Goal: Check status: Check status

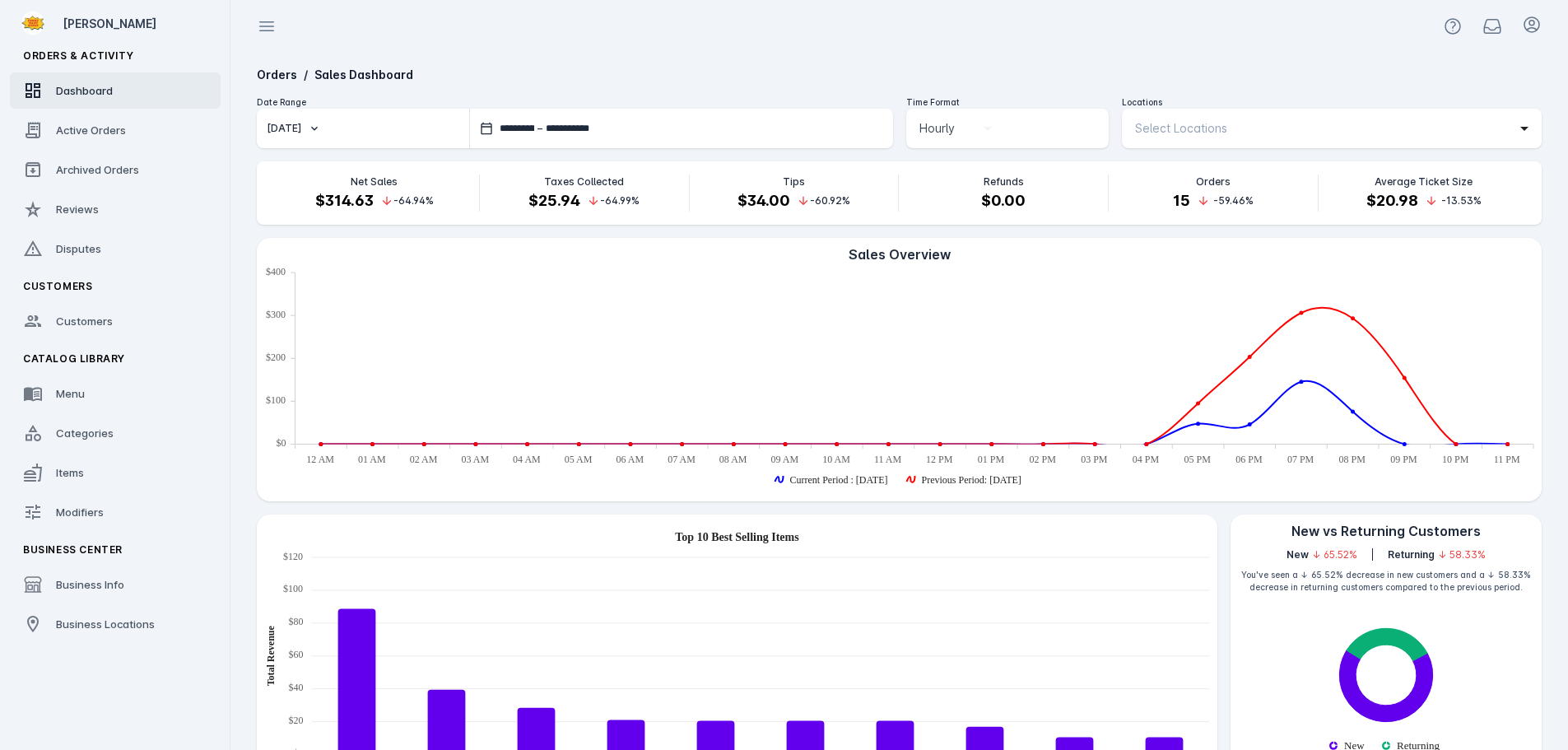
click at [1217, 132] on span "Select Locations" at bounding box center [1180, 129] width 92 height 20
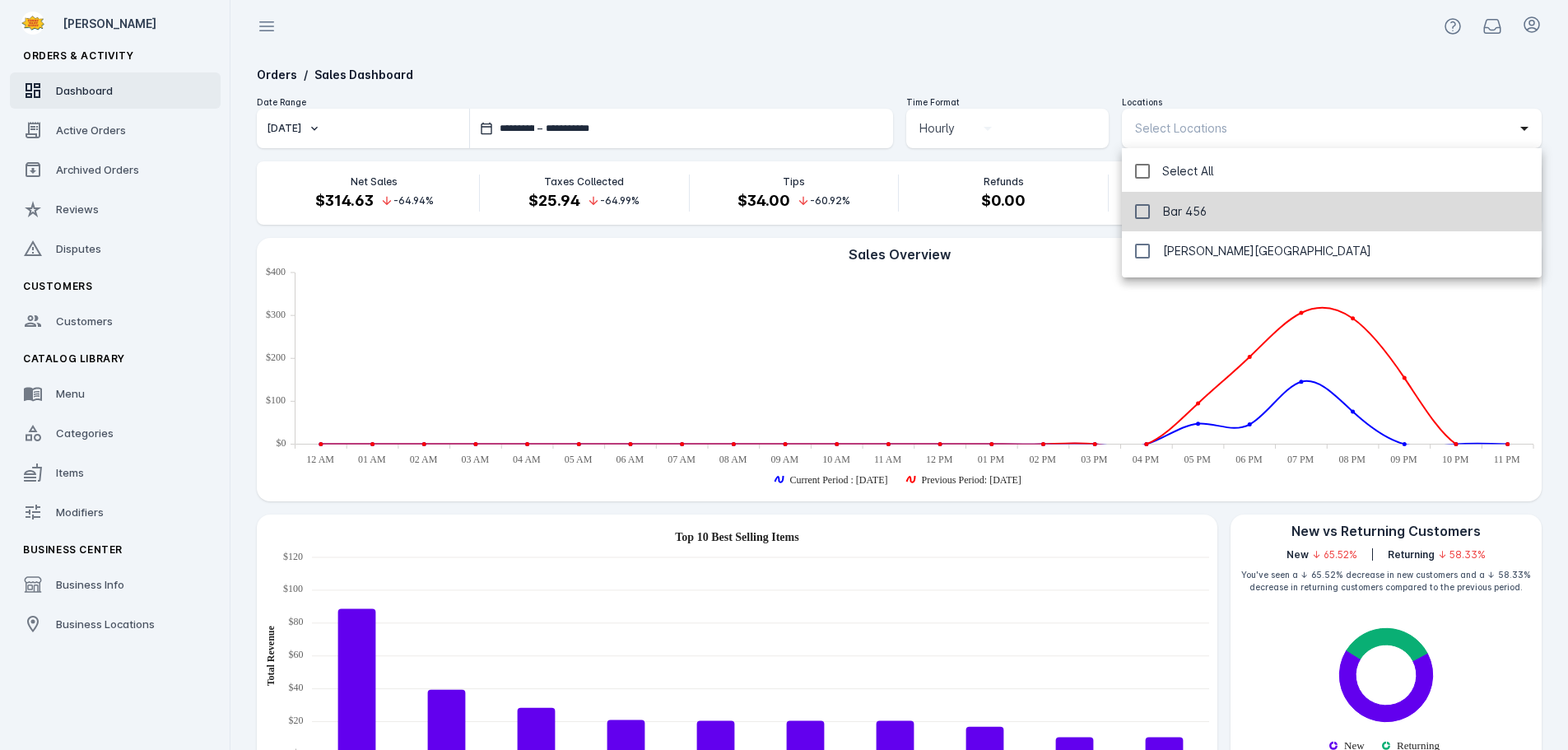
click at [1175, 214] on span "Bar 456" at bounding box center [1185, 212] width 44 height 20
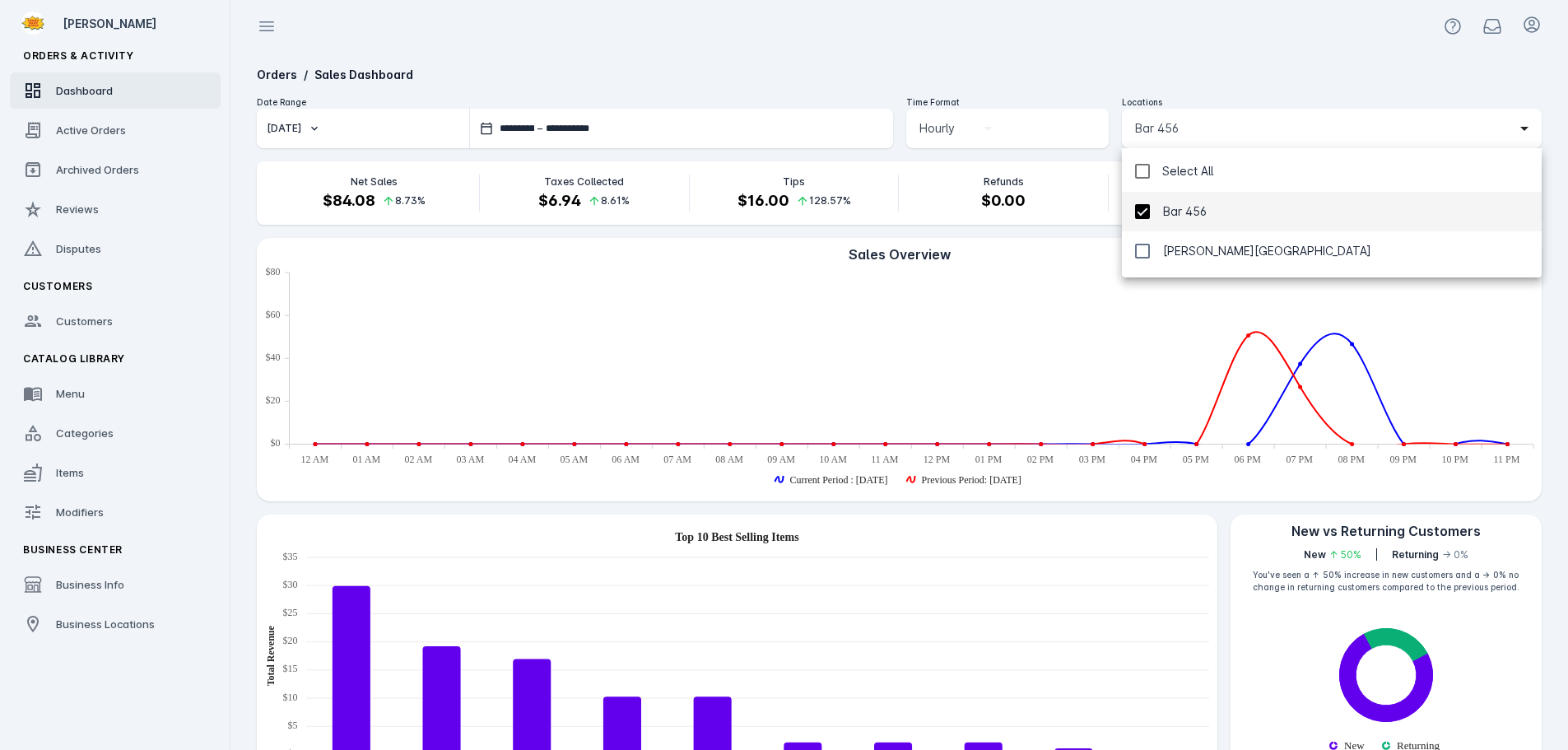
click at [1197, 71] on div at bounding box center [784, 375] width 1568 height 750
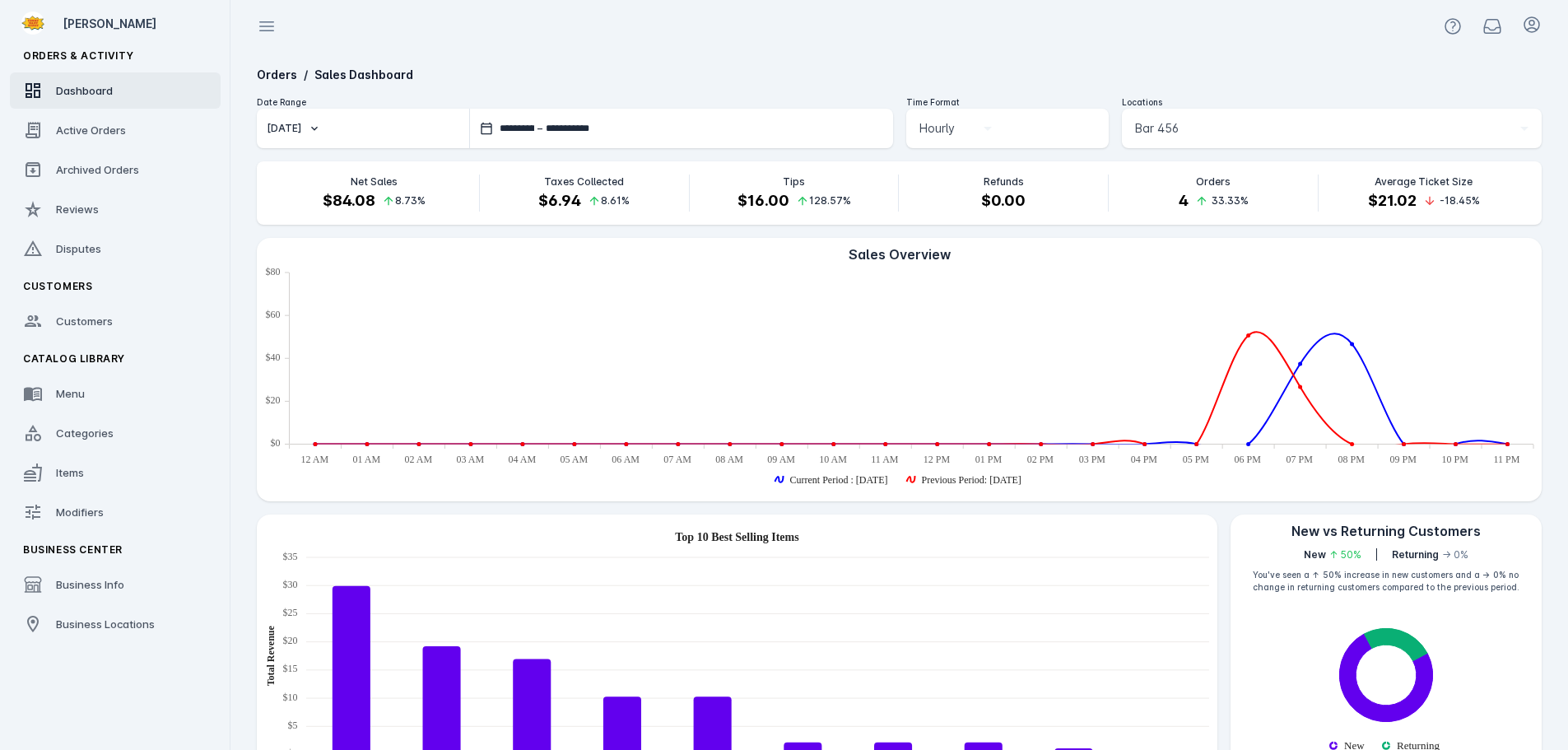
click at [1188, 117] on div "Bar 456" at bounding box center [1331, 129] width 393 height 39
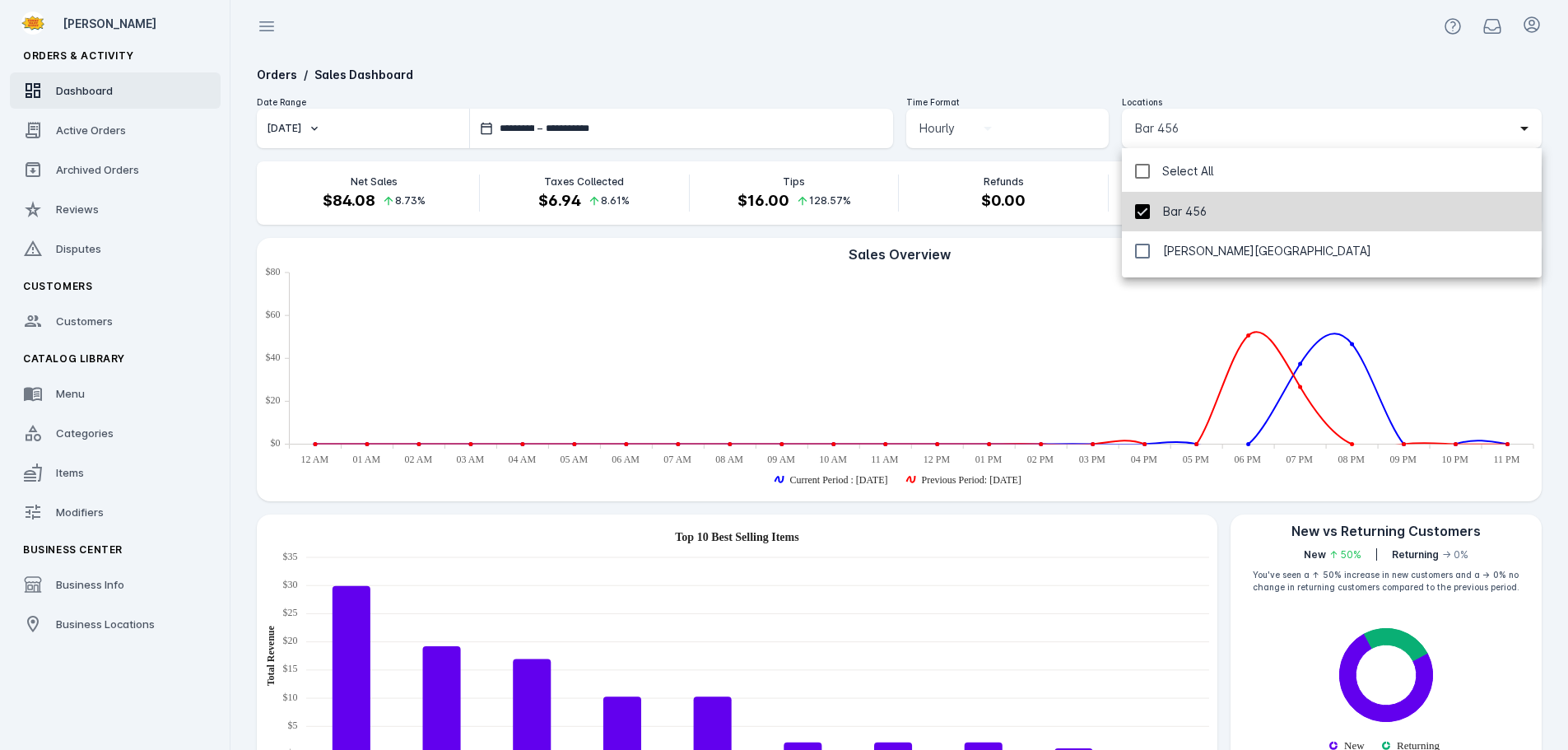
click at [1146, 214] on mat-pseudo-checkbox at bounding box center [1142, 211] width 15 height 15
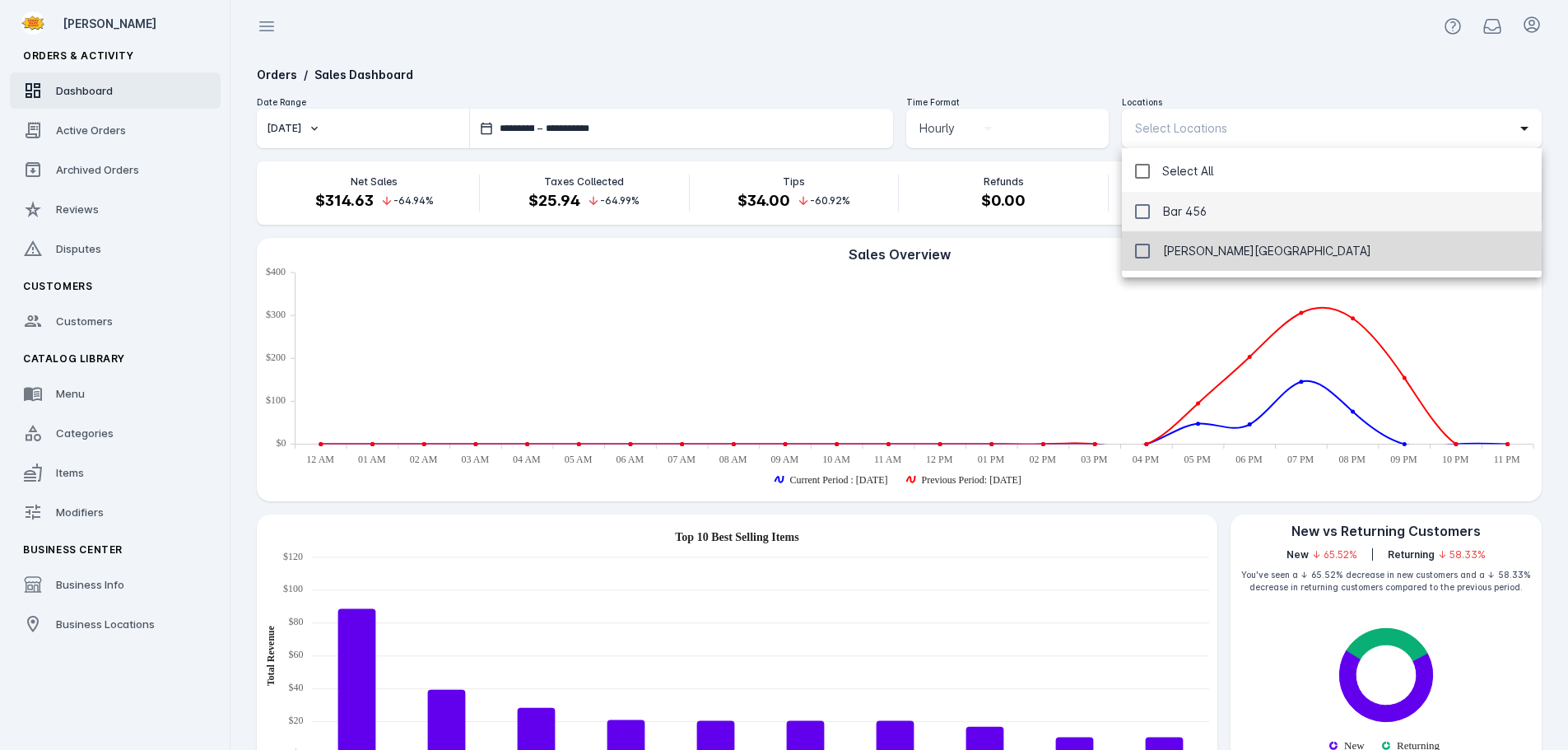
click at [1146, 254] on mat-pseudo-checkbox at bounding box center [1142, 251] width 15 height 15
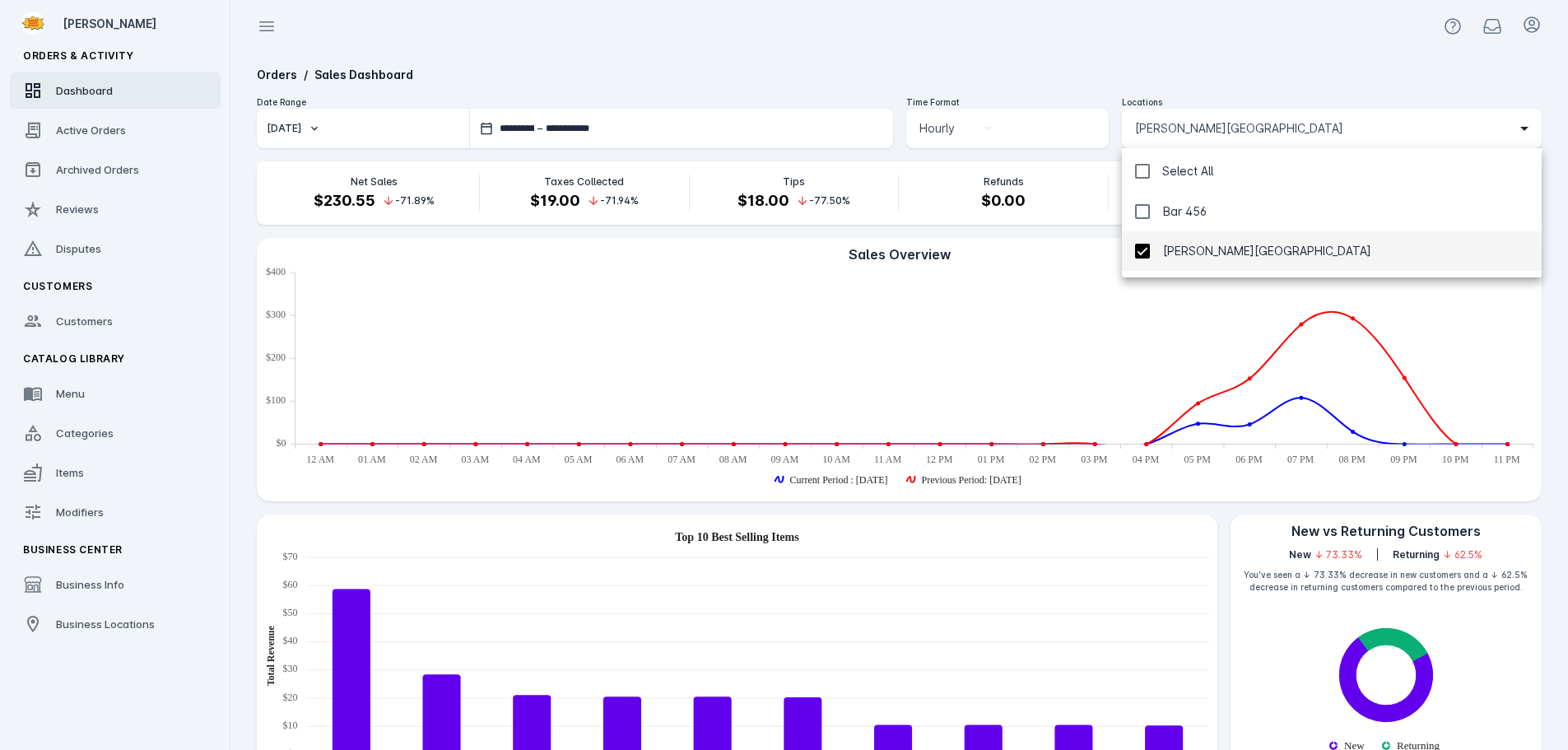
click at [1190, 55] on div at bounding box center [784, 375] width 1568 height 750
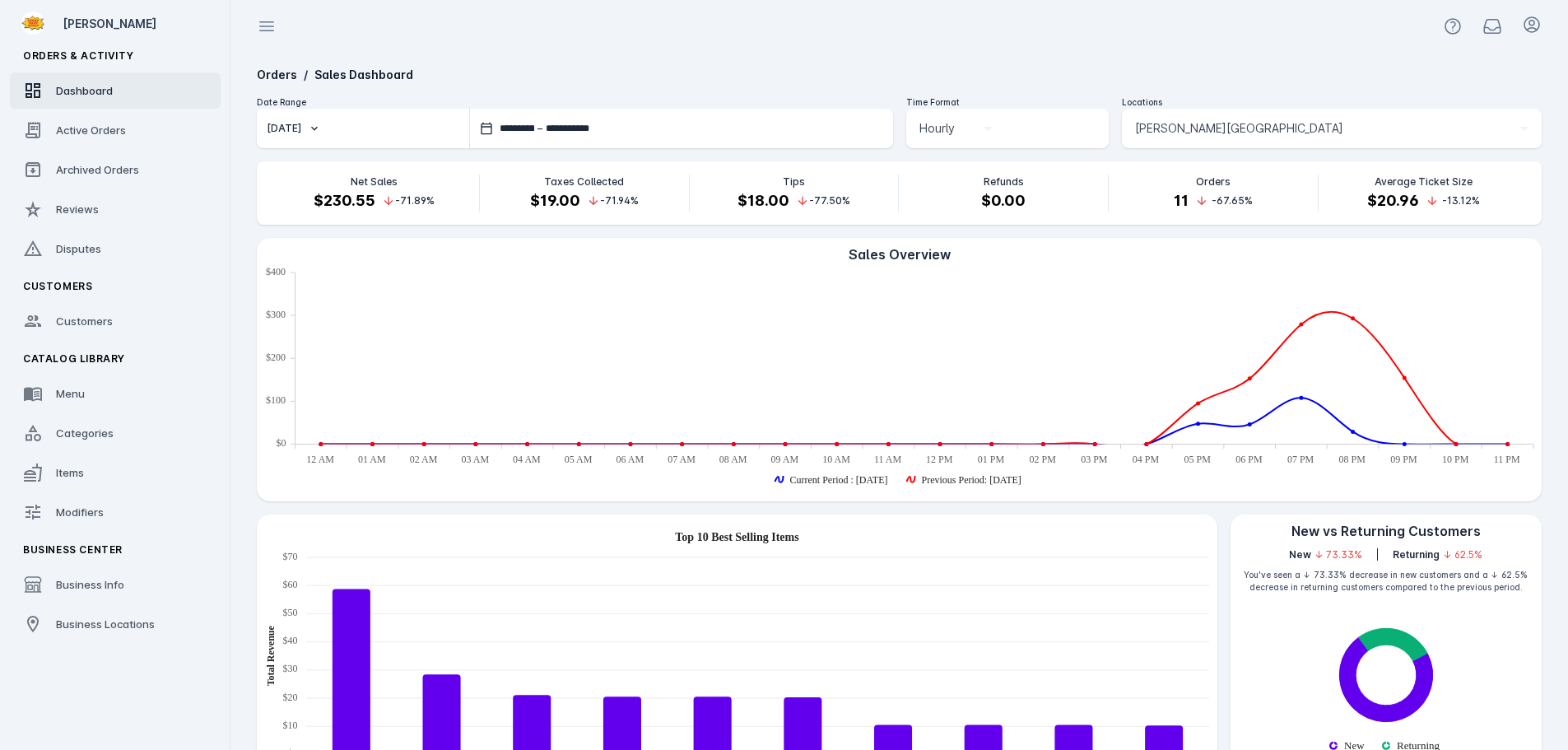
click at [1148, 140] on div "[PERSON_NAME][GEOGRAPHIC_DATA]" at bounding box center [1331, 129] width 393 height 39
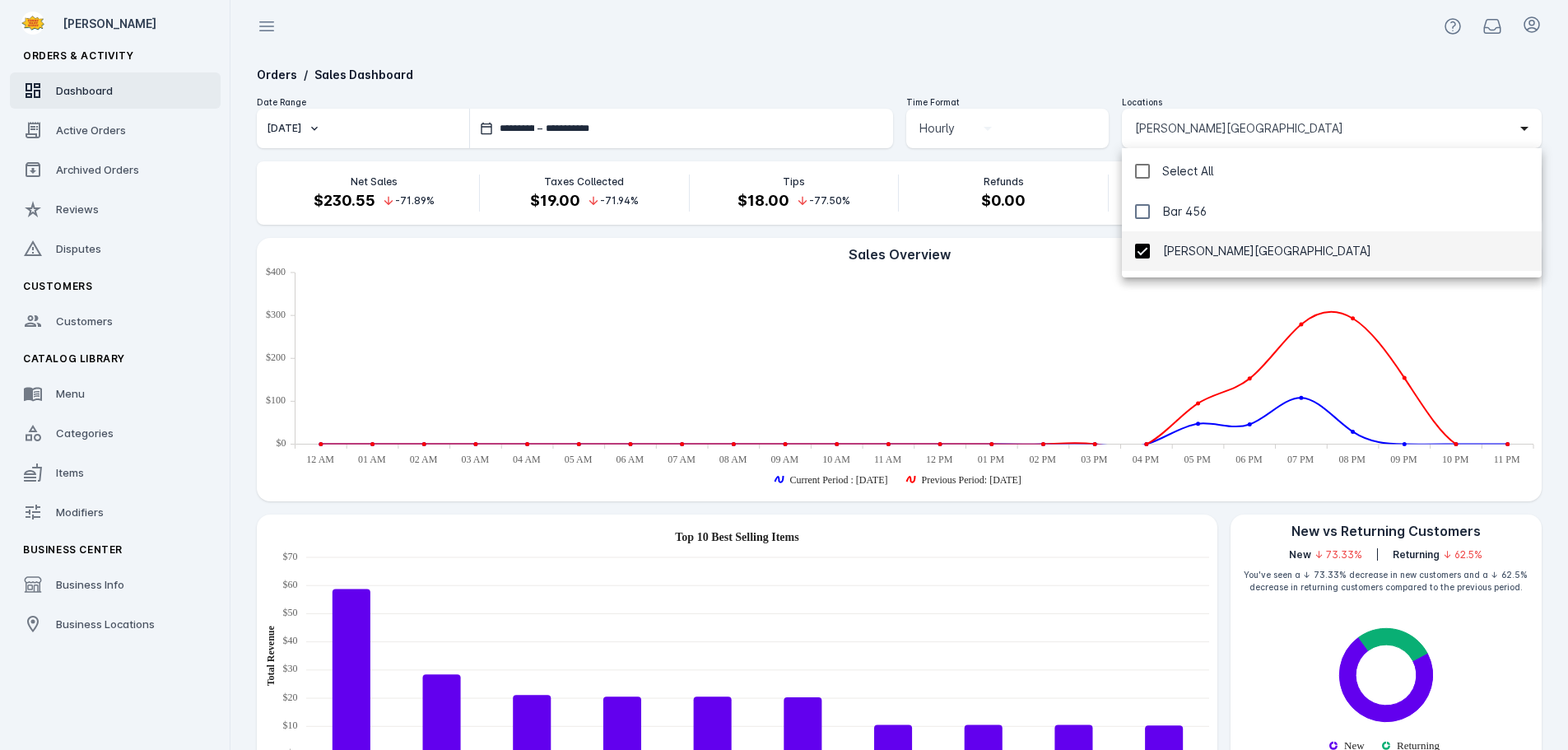
click at [1144, 254] on mat-pseudo-checkbox at bounding box center [1142, 251] width 15 height 15
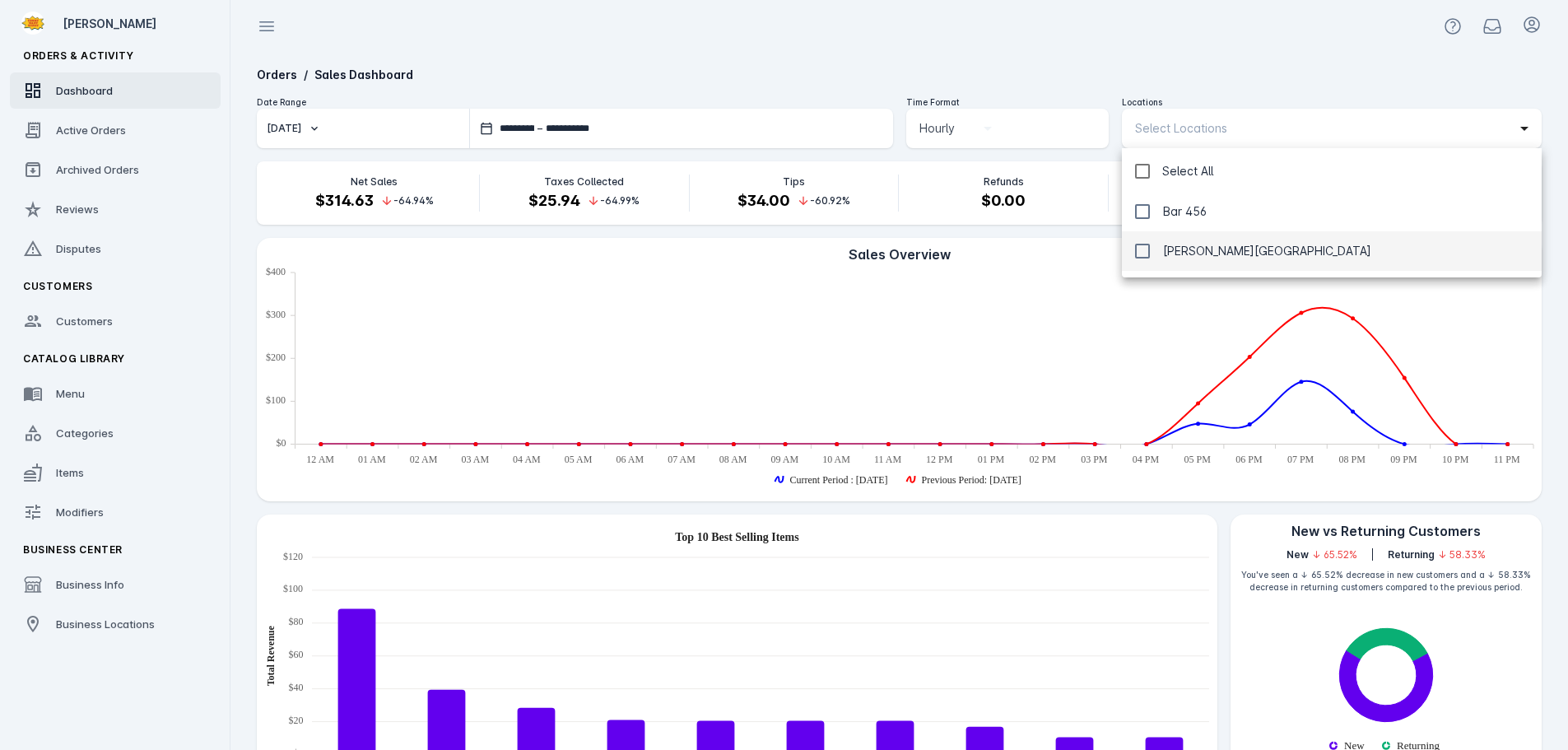
click at [1143, 38] on div at bounding box center [784, 375] width 1568 height 750
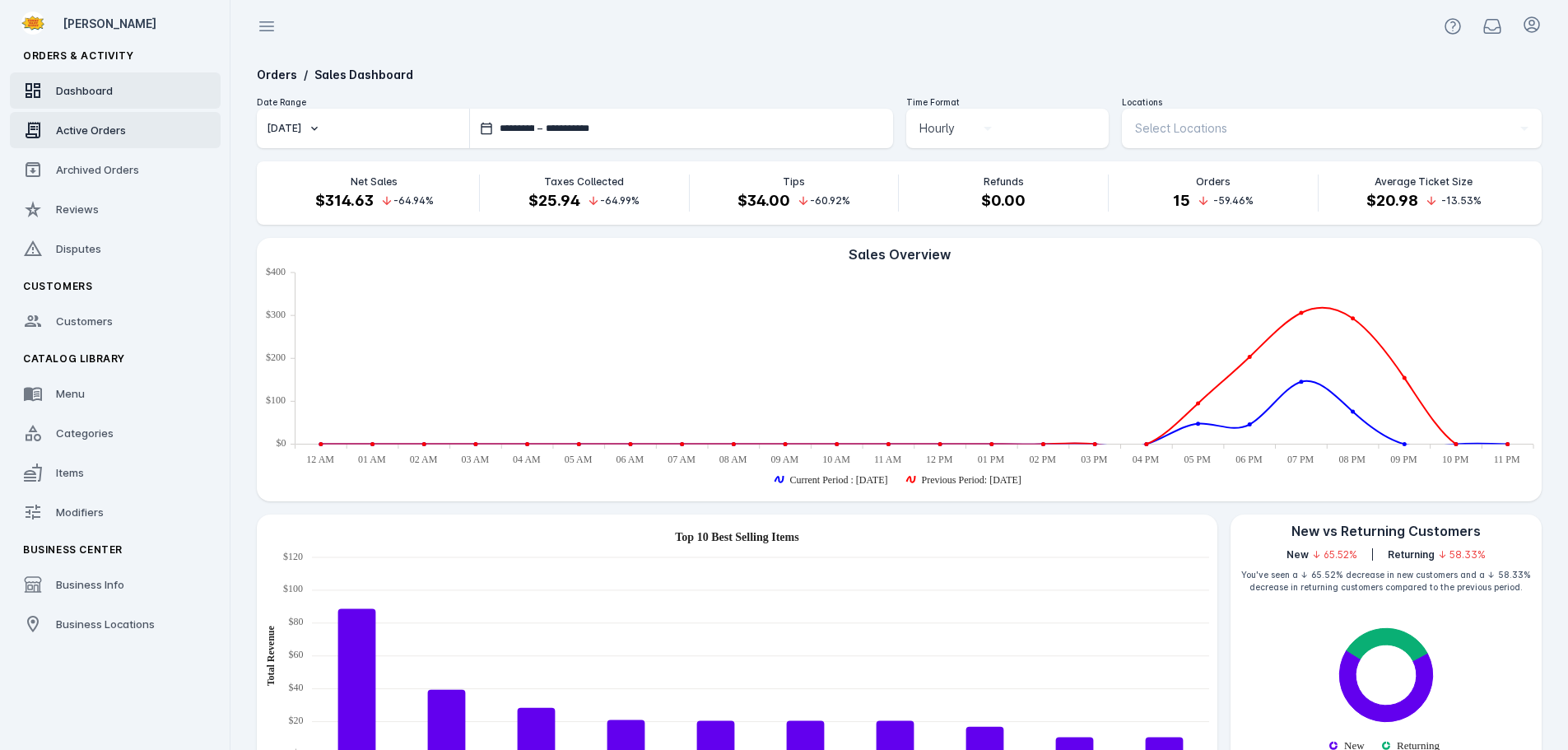
click at [112, 126] on span "Active Orders" at bounding box center [91, 130] width 70 height 13
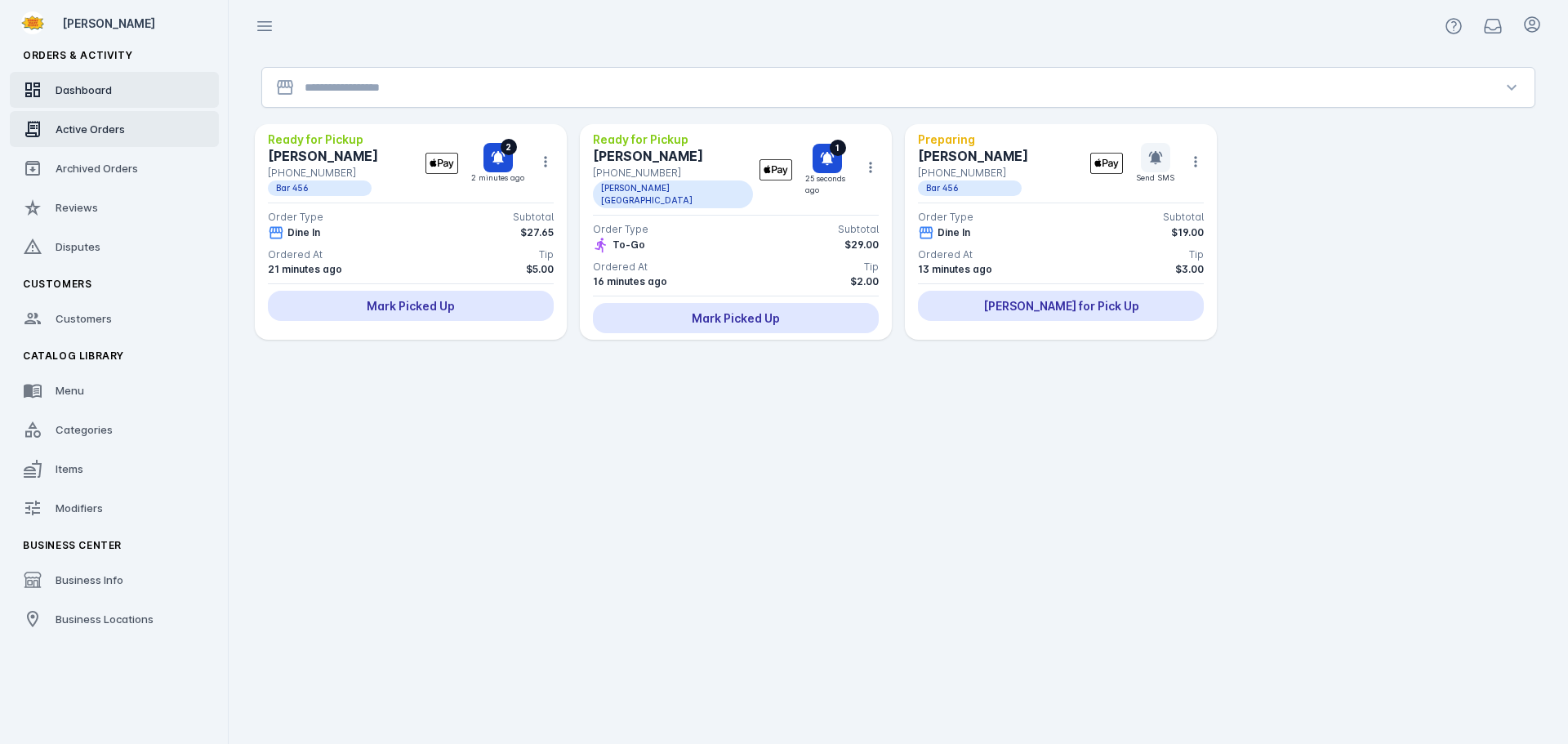
click at [105, 85] on span "Dashboard" at bounding box center [84, 90] width 57 height 13
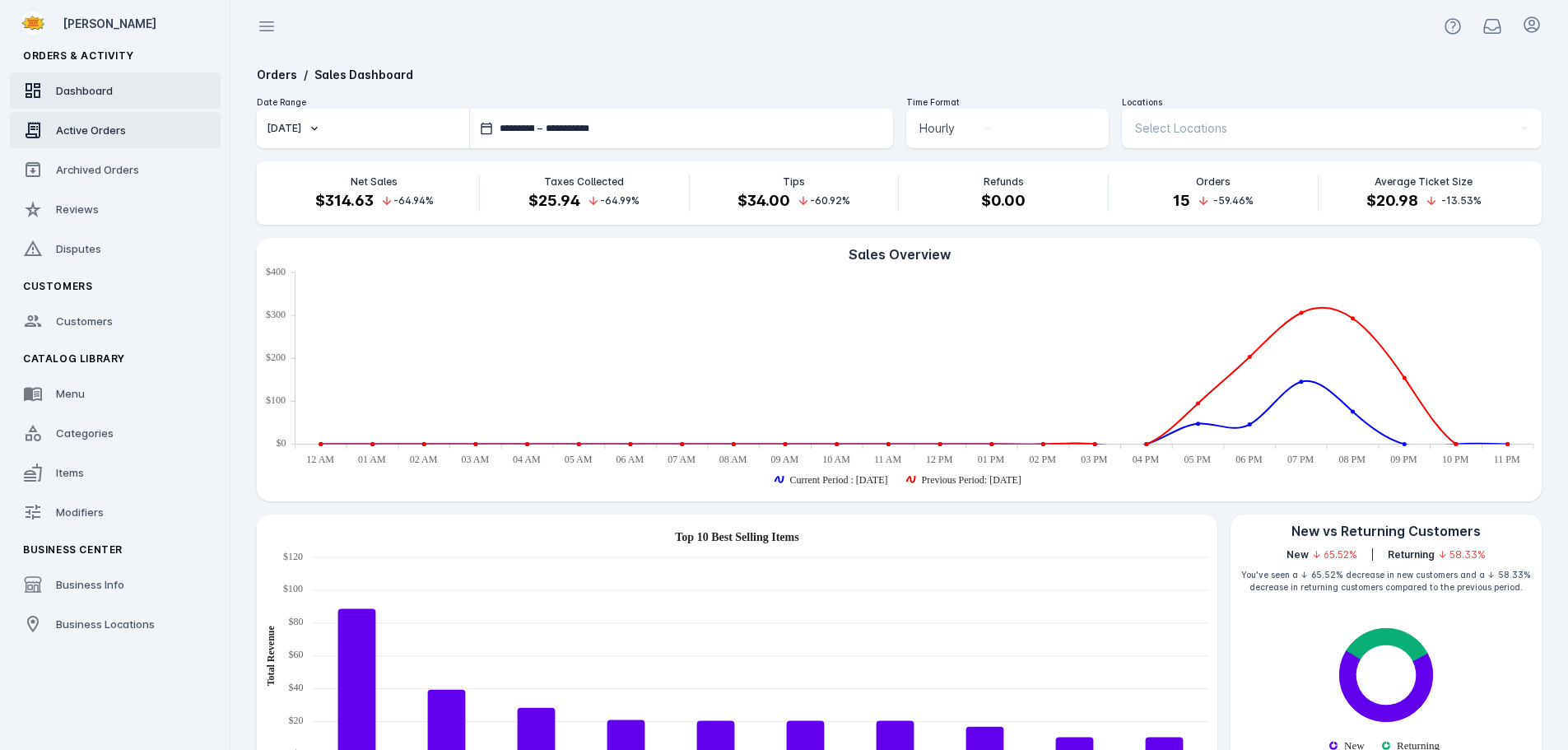
click at [94, 128] on span "Active Orders" at bounding box center [91, 130] width 70 height 13
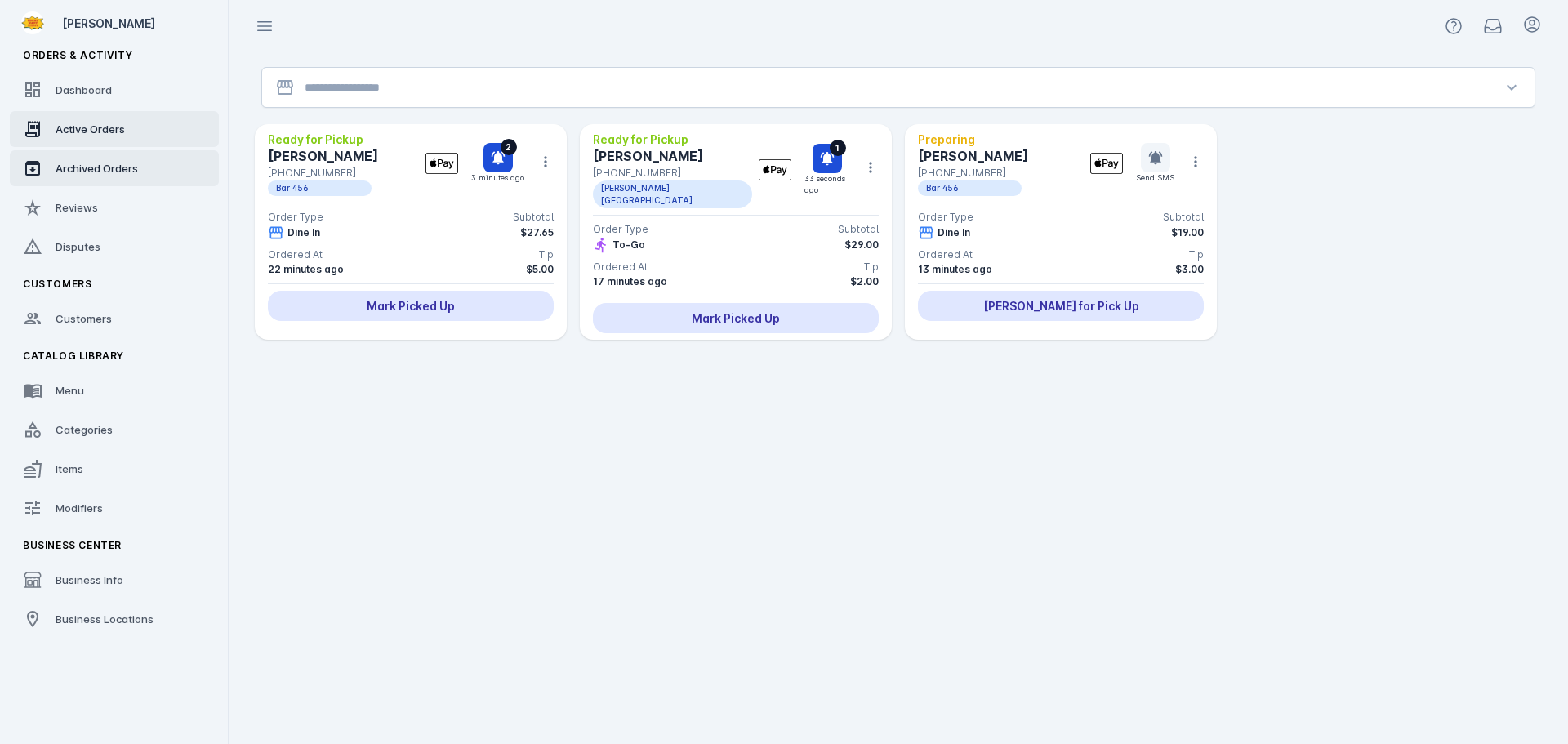
click at [93, 159] on link "Archived Orders" at bounding box center [114, 168] width 209 height 36
